Goal: Share content

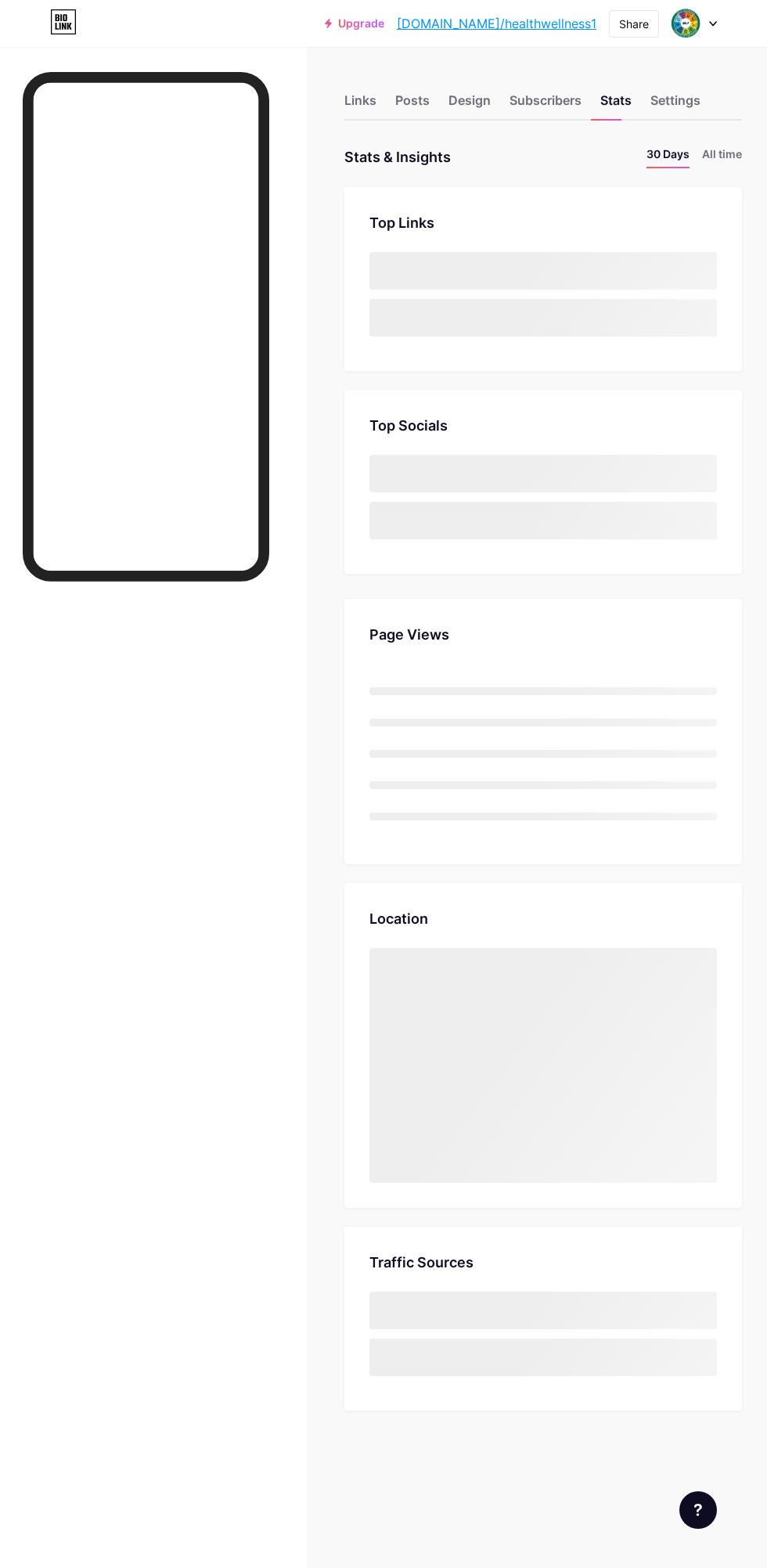
click at [629, 24] on div "Share" at bounding box center [634, 24] width 29 height 17
click at [505, 84] on div "Copy link" at bounding box center [504, 80] width 58 height 18
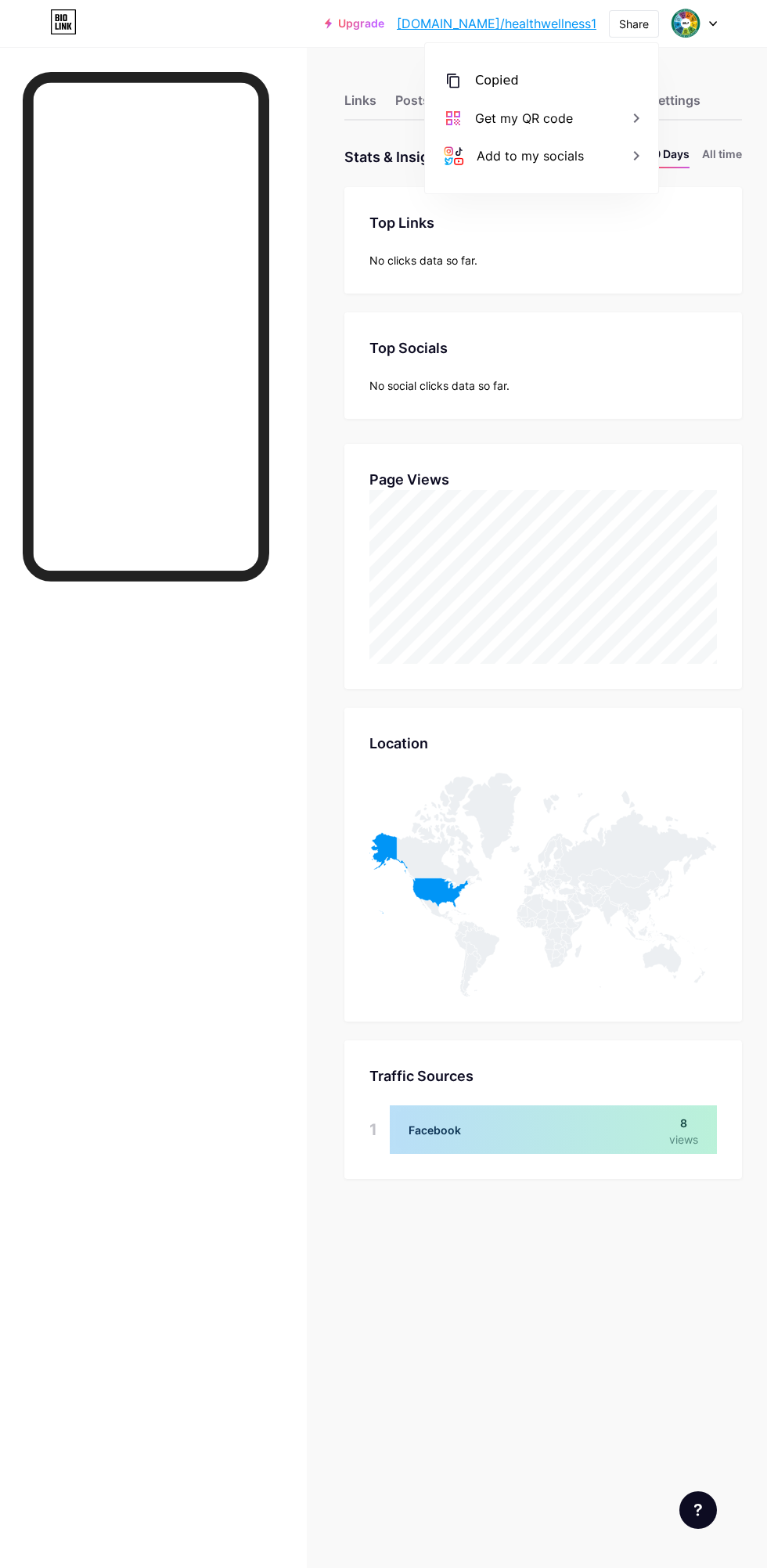
scroll to position [1568, 767]
click at [713, 154] on li "All time" at bounding box center [722, 156] width 40 height 23
click at [681, 104] on div "Settings" at bounding box center [675, 105] width 50 height 29
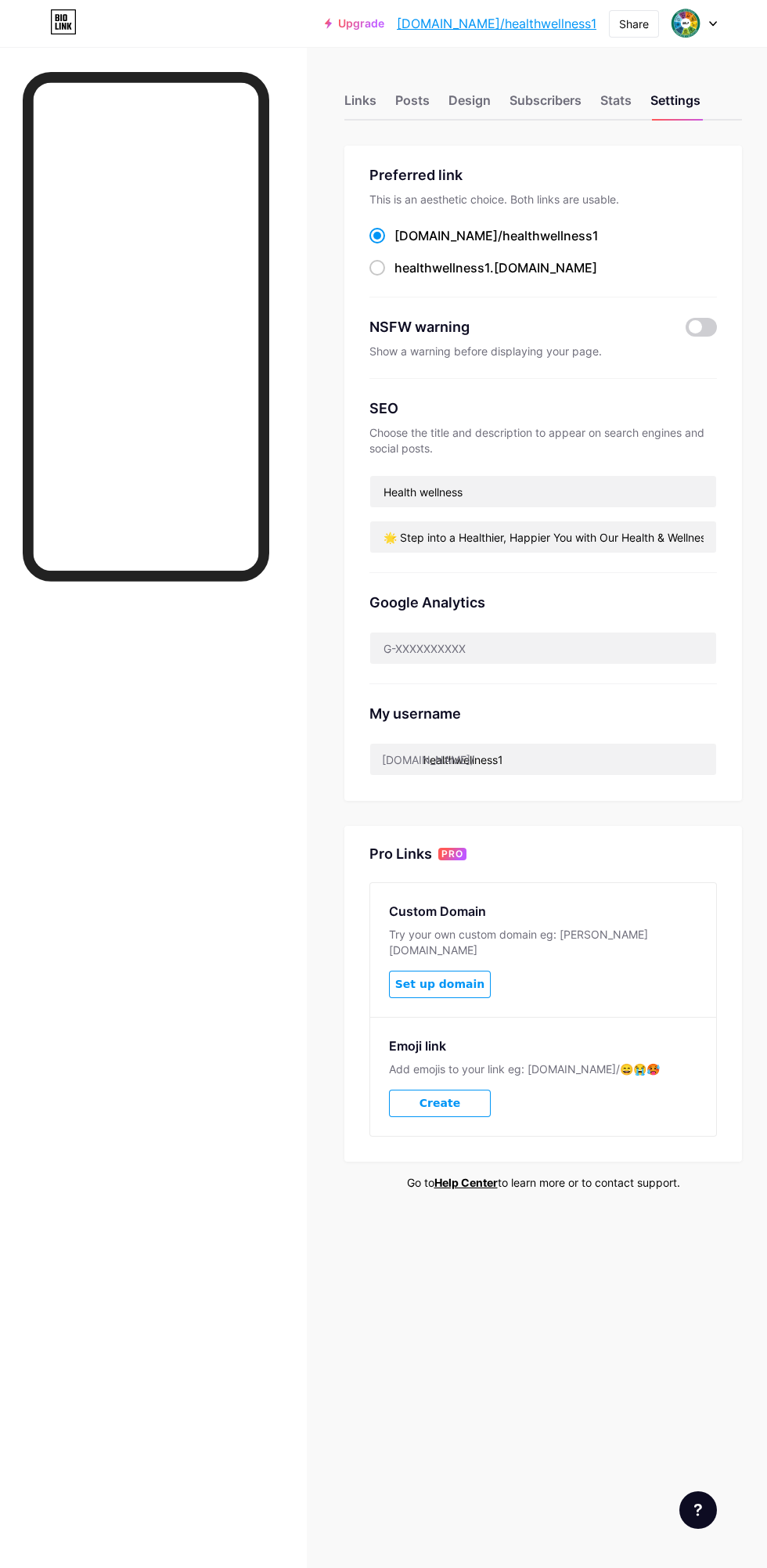
click at [697, 12] on span at bounding box center [686, 23] width 29 height 29
click at [680, 107] on div "[DOMAIN_NAME]/healthwellness1" at bounding box center [627, 109] width 120 height 13
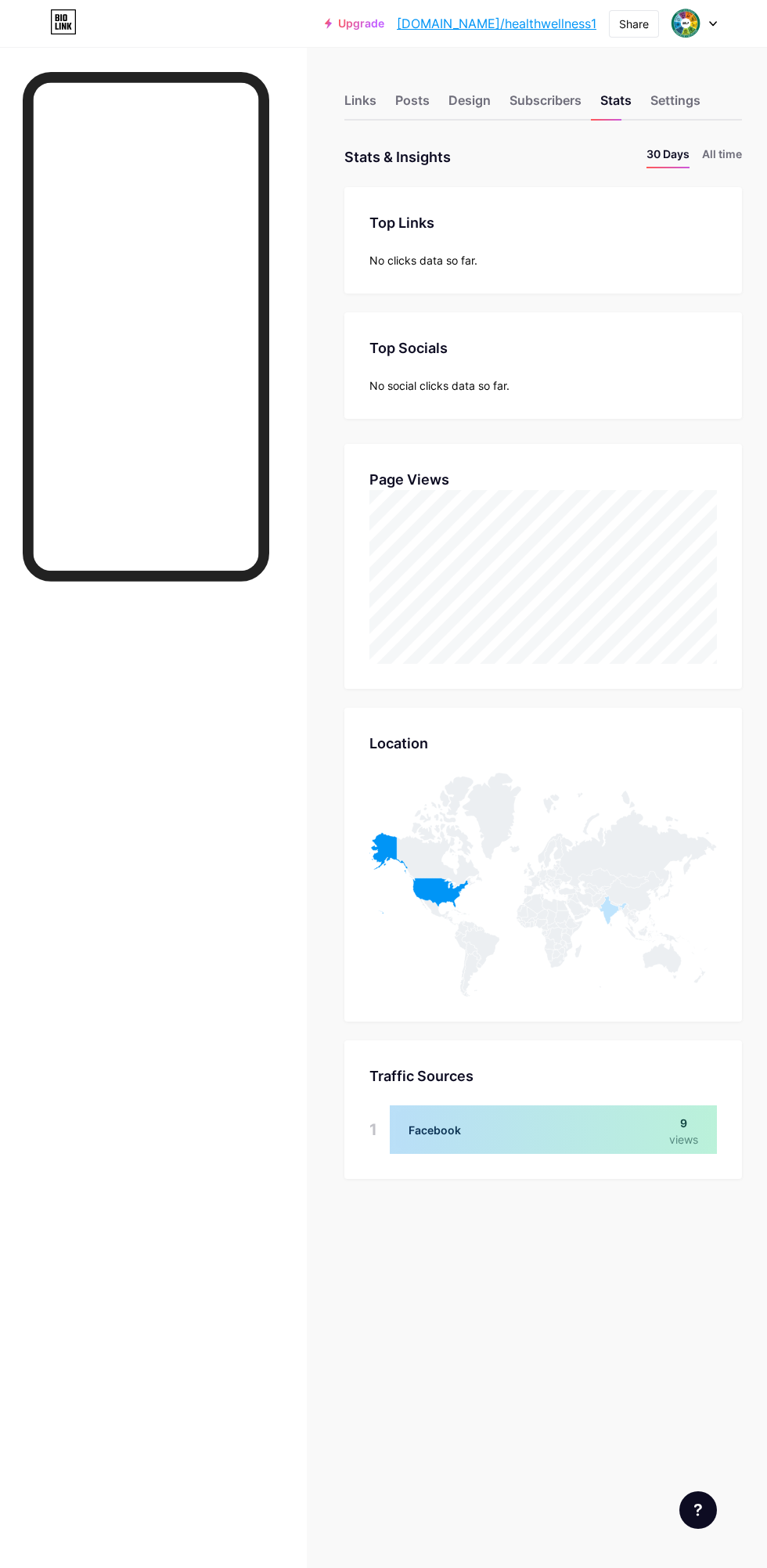
scroll to position [1568, 767]
